Goal: Transaction & Acquisition: Purchase product/service

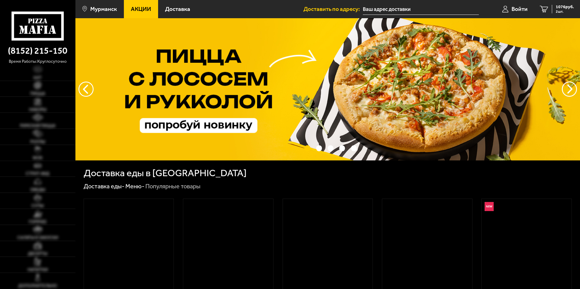
type input "[STREET_ADDRESS][PERSON_NAME]"
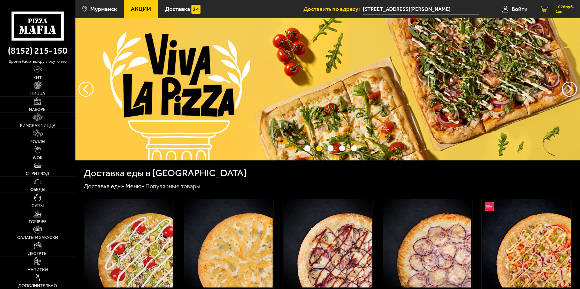
click at [556, 7] on span "1076 руб." at bounding box center [565, 7] width 18 height 4
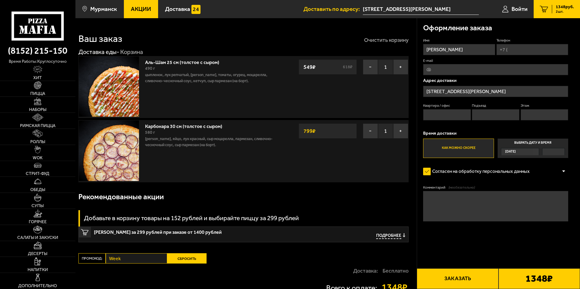
click at [382, 39] on button "Очистить корзину" at bounding box center [386, 39] width 45 height 5
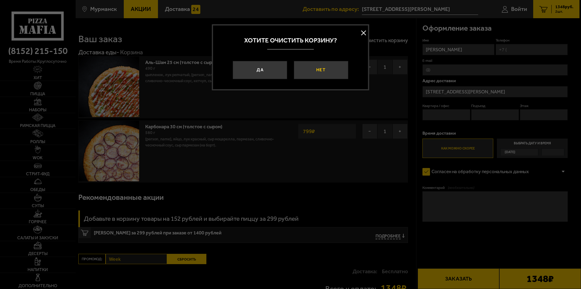
click at [311, 72] on button "Нет" at bounding box center [321, 70] width 55 height 18
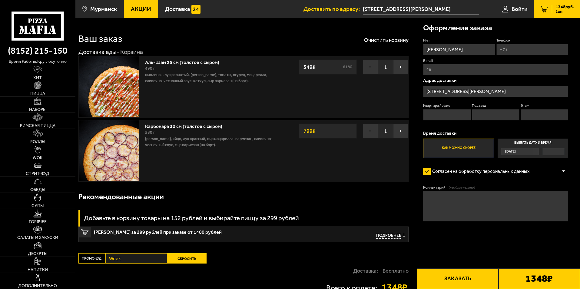
click at [398, 35] on div "Ваш заказ Очистить корзину" at bounding box center [243, 35] width 330 height 18
click at [398, 39] on button "Очистить корзину" at bounding box center [386, 39] width 45 height 5
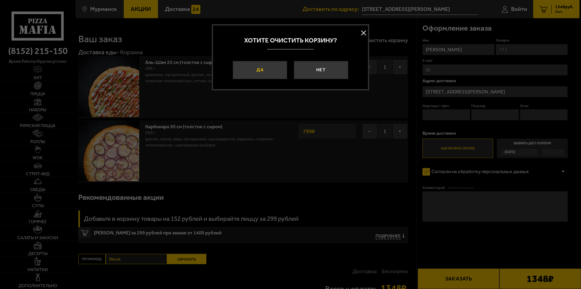
click at [271, 70] on button "Да" at bounding box center [260, 70] width 55 height 18
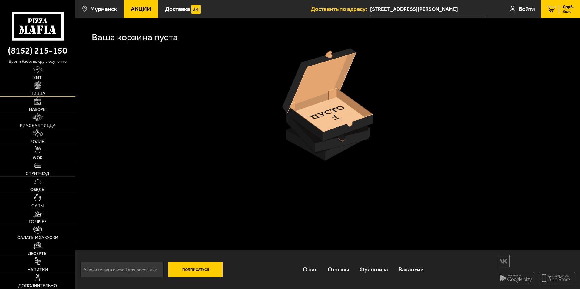
click at [40, 94] on span "Пицца" at bounding box center [37, 93] width 15 height 4
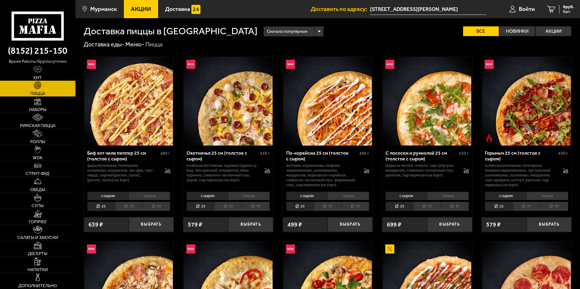
click at [34, 65] on link "Хит" at bounding box center [37, 73] width 75 height 16
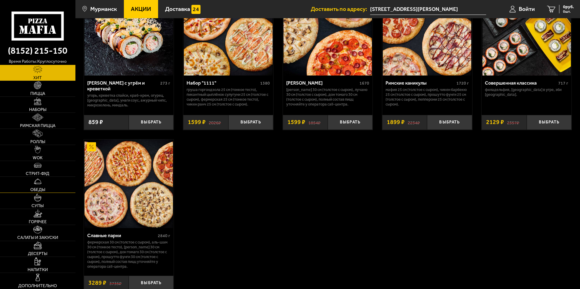
scroll to position [456, 0]
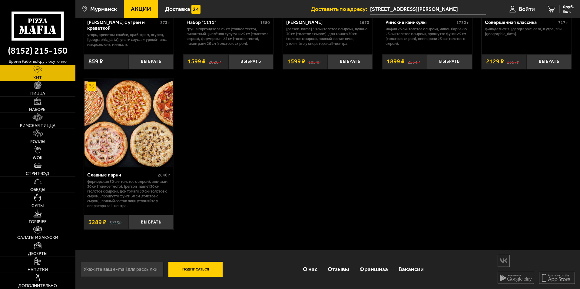
click at [39, 141] on span "Роллы" at bounding box center [37, 142] width 15 height 4
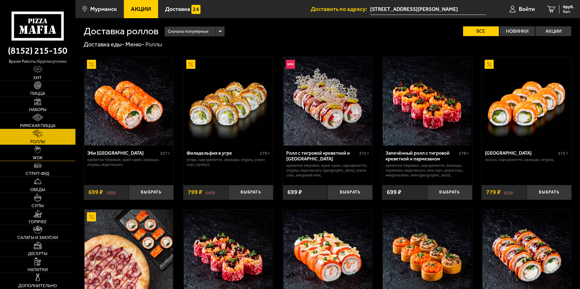
click at [41, 153] on link "WOK" at bounding box center [37, 153] width 75 height 16
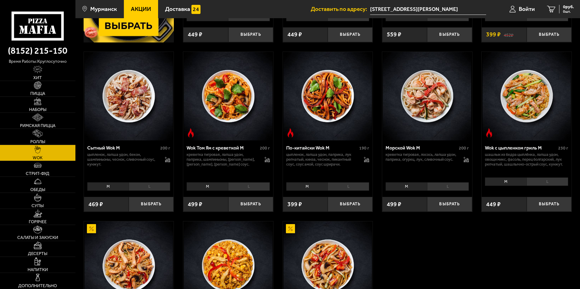
scroll to position [391, 0]
